Goal: Task Accomplishment & Management: Use online tool/utility

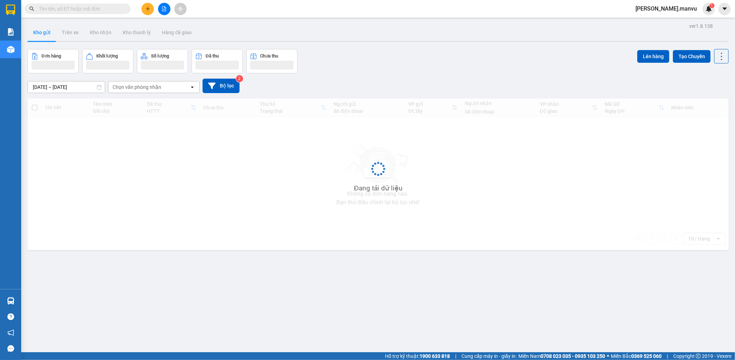
click at [116, 9] on input "text" at bounding box center [80, 9] width 83 height 8
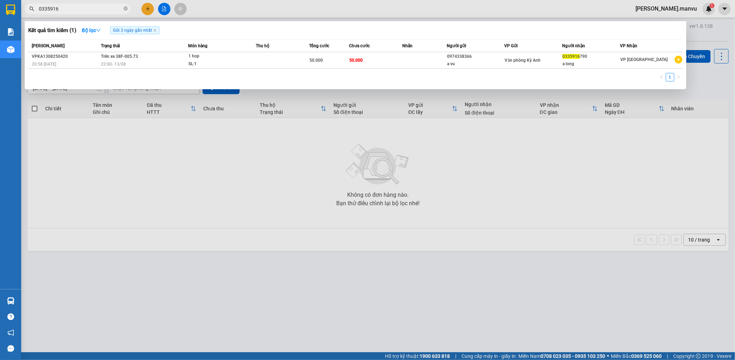
type input "0335916"
click at [181, 170] on div at bounding box center [367, 180] width 735 height 360
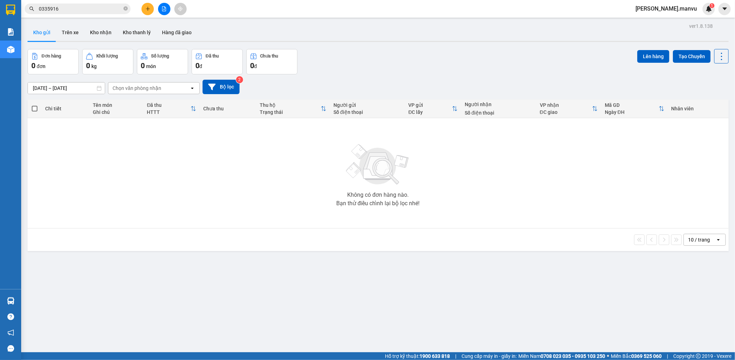
click at [167, 7] on button at bounding box center [164, 9] width 12 height 12
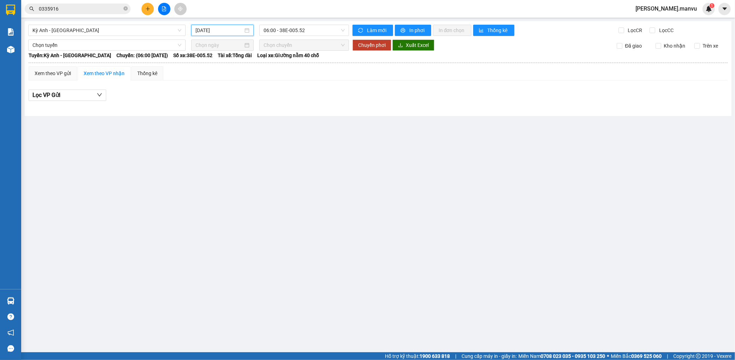
click at [211, 32] on input "[DATE]" at bounding box center [219, 30] width 48 height 8
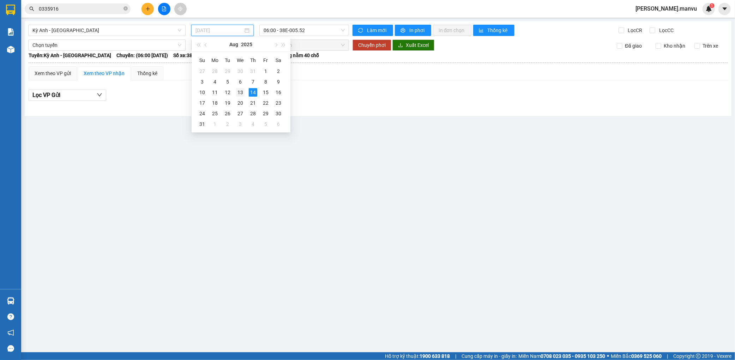
click at [242, 92] on div "13" at bounding box center [240, 92] width 8 height 8
type input "[DATE]"
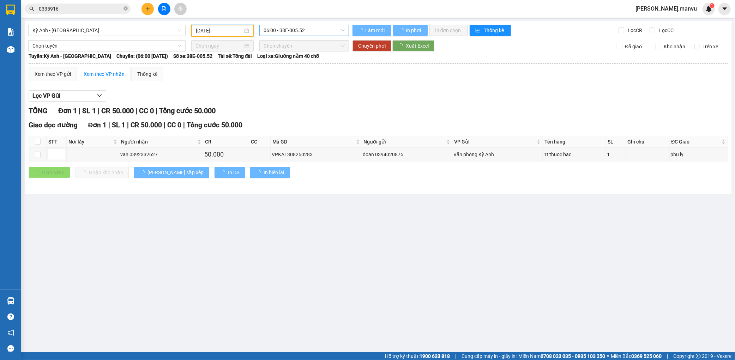
click at [319, 30] on span "06:00 - 38E-005.52" at bounding box center [304, 30] width 81 height 11
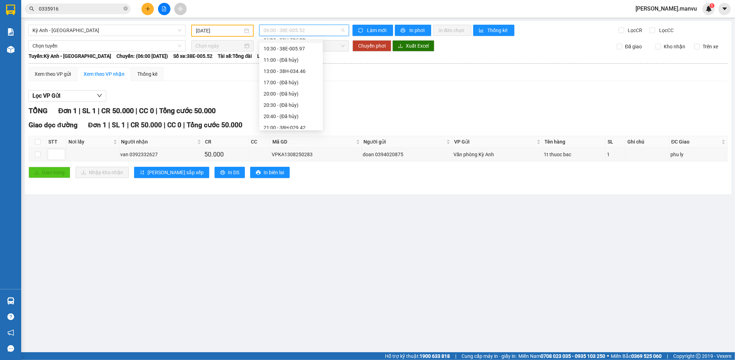
scroll to position [90, 0]
click at [308, 126] on div "22:00 - 38F-005.73" at bounding box center [291, 124] width 55 height 8
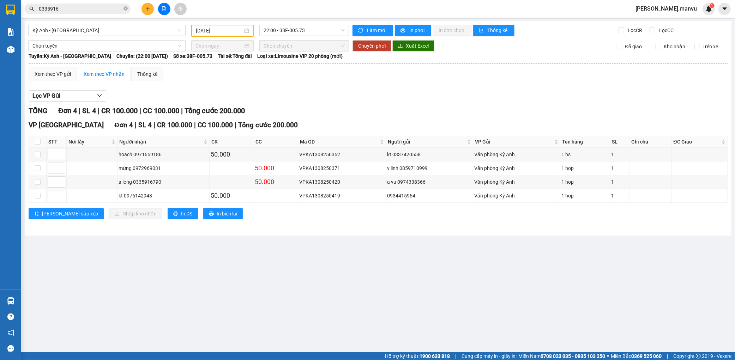
click at [34, 140] on th at bounding box center [38, 142] width 18 height 12
click at [37, 140] on input "checkbox" at bounding box center [38, 142] width 6 height 6
checkbox input "true"
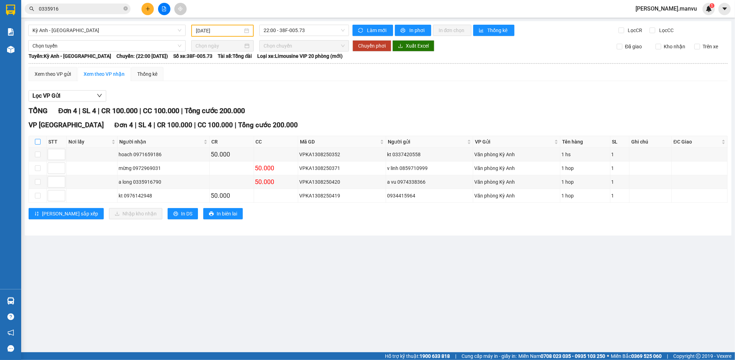
checkbox input "true"
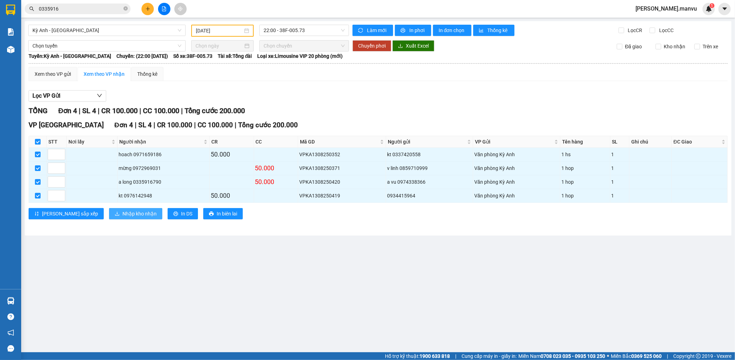
click at [122, 210] on span "Nhập kho nhận" at bounding box center [139, 214] width 34 height 8
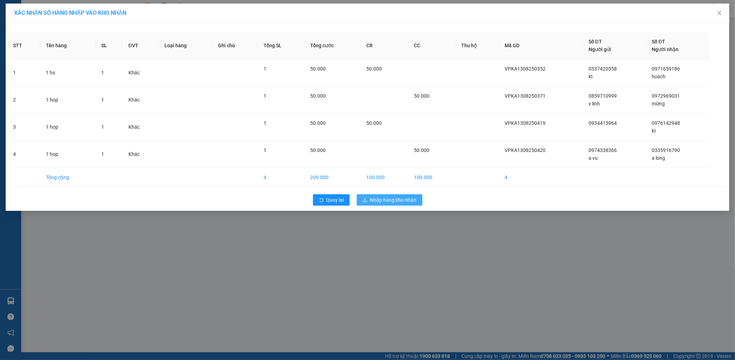
click at [395, 199] on span "Nhập hàng kho nhận" at bounding box center [393, 200] width 47 height 8
